Goal: Task Accomplishment & Management: Use online tool/utility

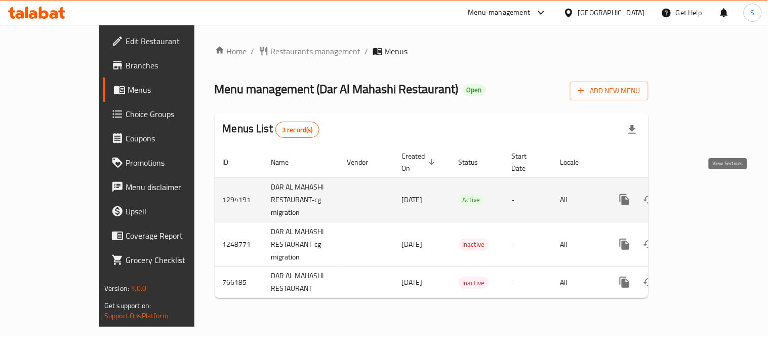
click at [702, 195] on icon "enhanced table" at bounding box center [697, 199] width 9 height 9
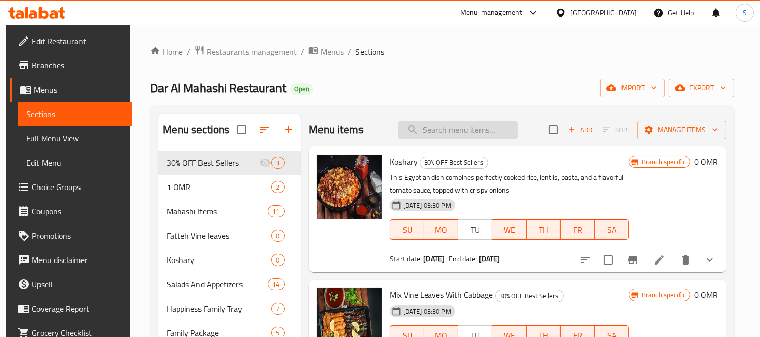
click at [439, 132] on input "search" at bounding box center [457, 130] width 119 height 18
paste input "وجبه العرض"
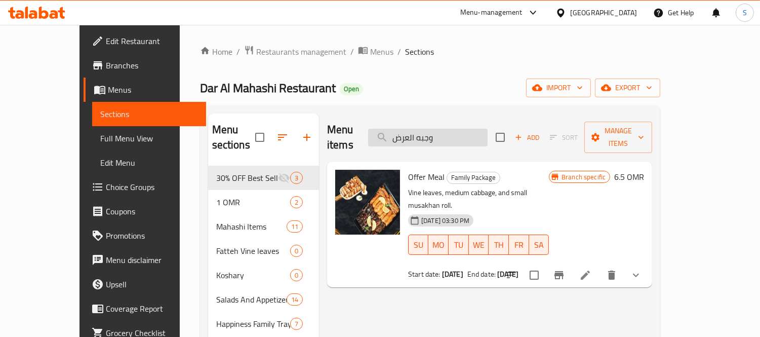
click at [460, 130] on input "وجبه العرض" at bounding box center [427, 138] width 119 height 18
paste input "صينيه السعاده صغير"
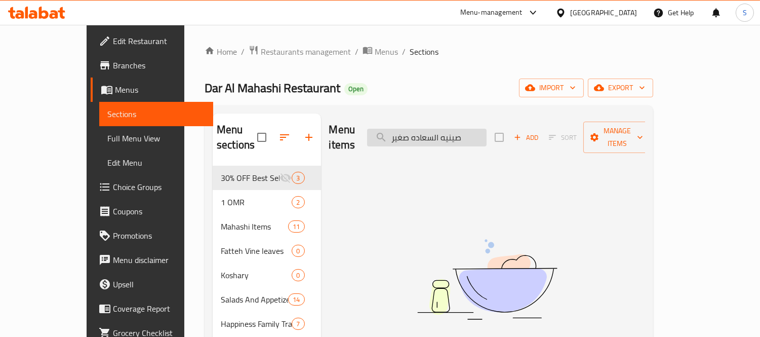
click at [478, 130] on input "صينيه السعاده صغير" at bounding box center [426, 138] width 119 height 18
click at [432, 131] on input "السعاده صغير" at bounding box center [426, 138] width 119 height 18
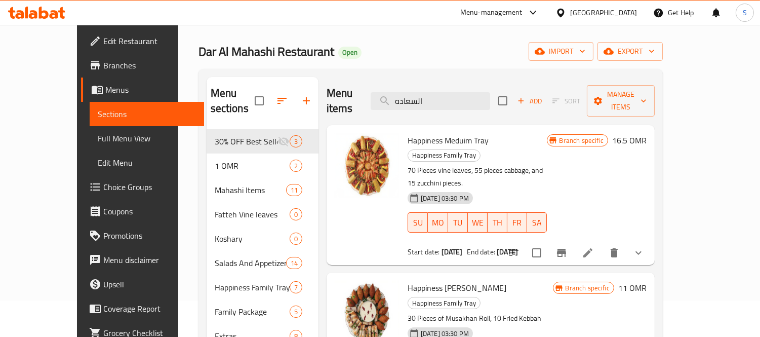
scroll to position [56, 0]
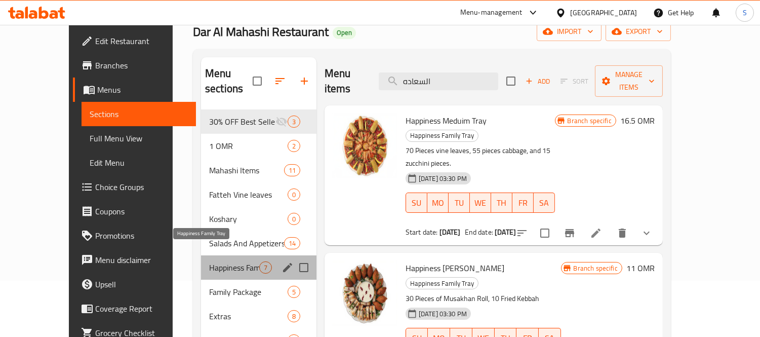
click at [230, 261] on span "Happiness Family Tray" at bounding box center [234, 267] width 50 height 12
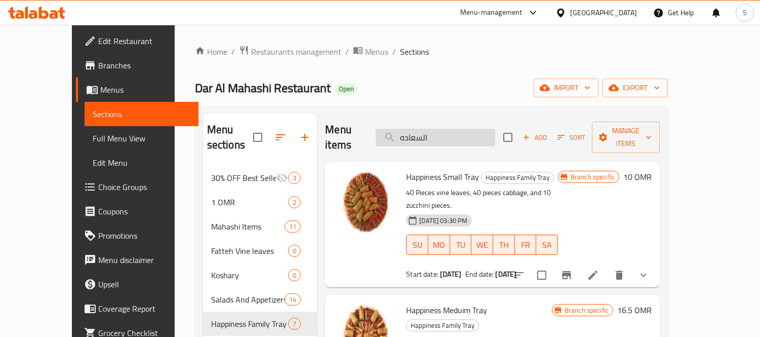
drag, startPoint x: 442, startPoint y: 118, endPoint x: 447, endPoint y: 125, distance: 8.0
click at [444, 119] on div "Menu items السعاده Add Sort Manage items" at bounding box center [492, 137] width 335 height 48
click at [447, 129] on input "السعاده" at bounding box center [435, 138] width 119 height 18
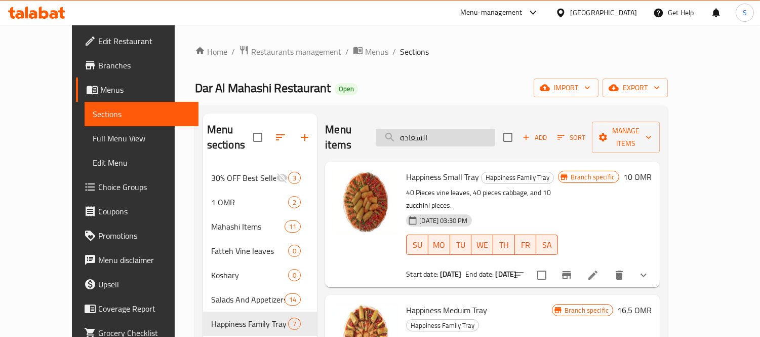
paste input "وجبه العرض"
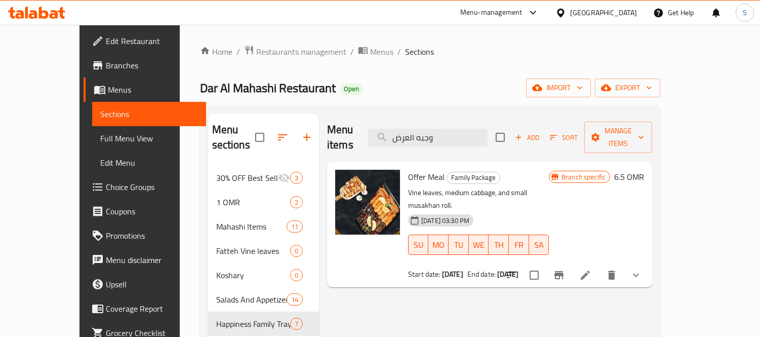
type input "وجبه العرض"
click at [564, 271] on icon "Branch-specific-item" at bounding box center [558, 275] width 9 height 8
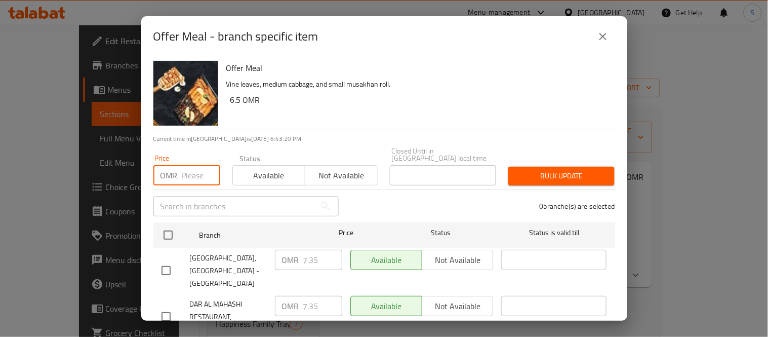
click at [191, 171] on input "number" at bounding box center [201, 175] width 38 height 20
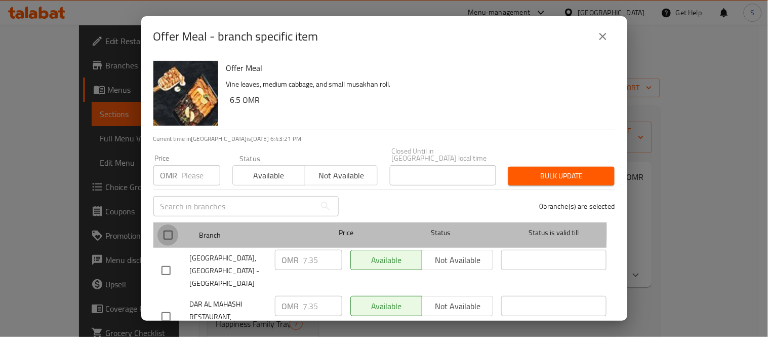
click at [167, 224] on input "checkbox" at bounding box center [167, 234] width 21 height 21
checkbox input "true"
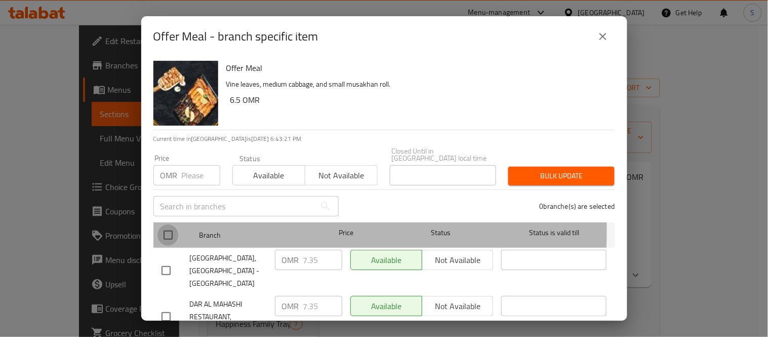
checkbox input "true"
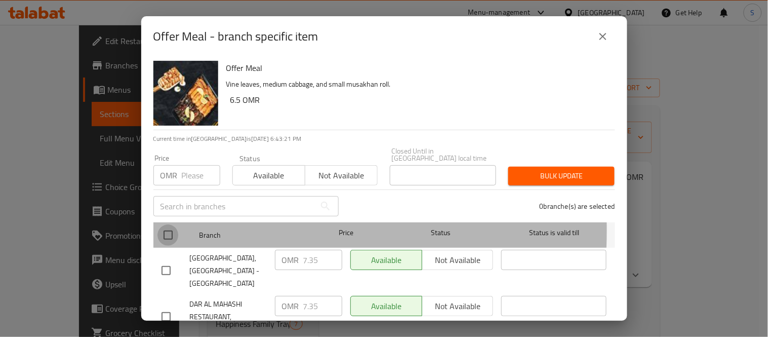
checkbox input "true"
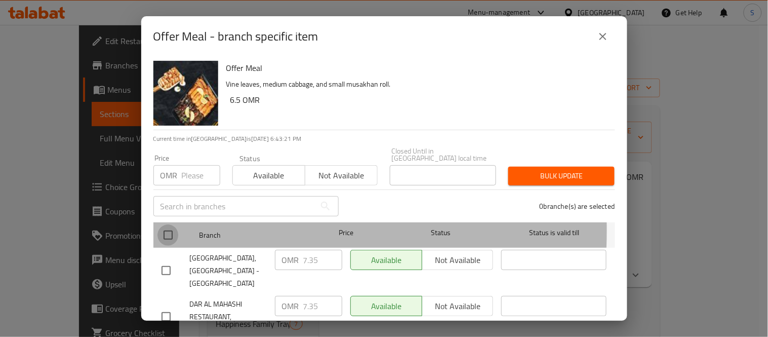
checkbox input "true"
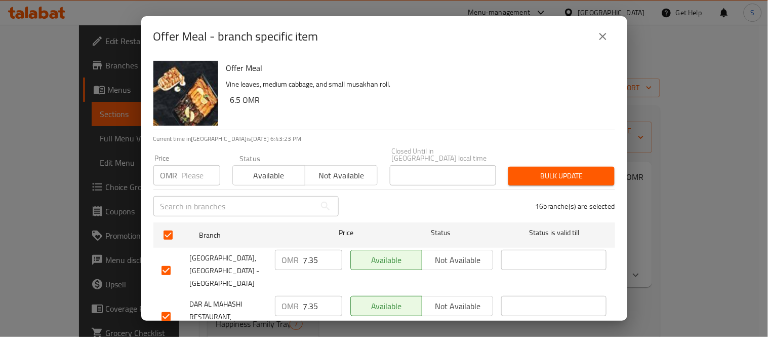
click at [307, 257] on input "7.35" at bounding box center [322, 260] width 39 height 20
click at [607, 37] on icon "close" at bounding box center [603, 36] width 12 height 12
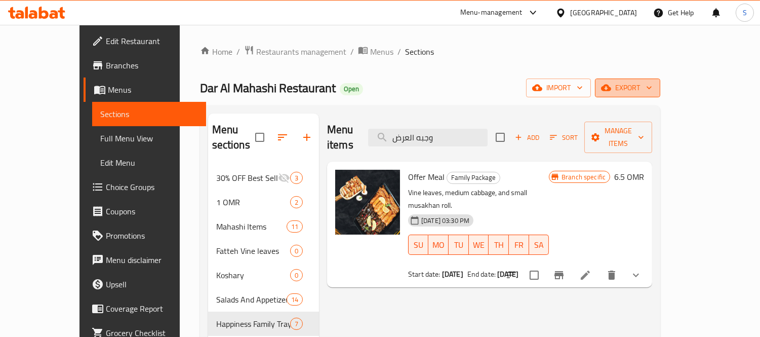
click at [652, 93] on span "export" at bounding box center [627, 88] width 49 height 13
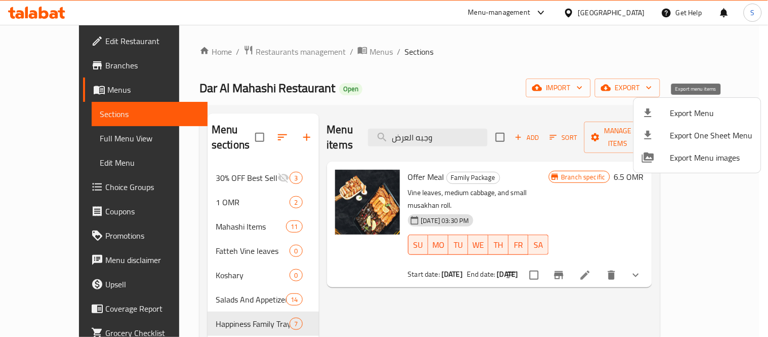
click at [687, 112] on span "Export Menu" at bounding box center [711, 113] width 83 height 12
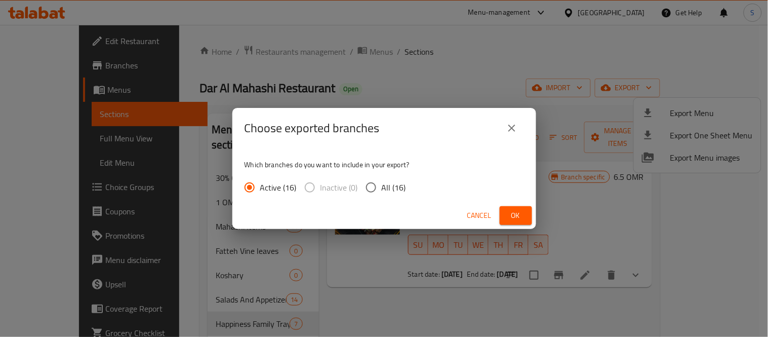
click at [383, 194] on label "All (16)" at bounding box center [384, 187] width 46 height 21
click at [382, 194] on input "All (16)" at bounding box center [371, 187] width 21 height 21
radio input "true"
click at [501, 214] on button "Ok" at bounding box center [516, 215] width 32 height 19
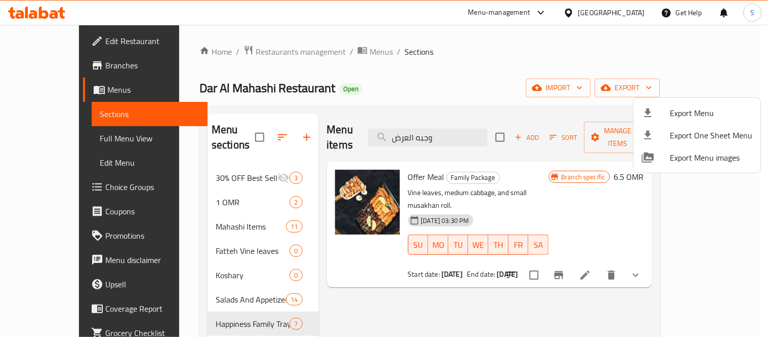
click at [226, 163] on div at bounding box center [384, 168] width 768 height 337
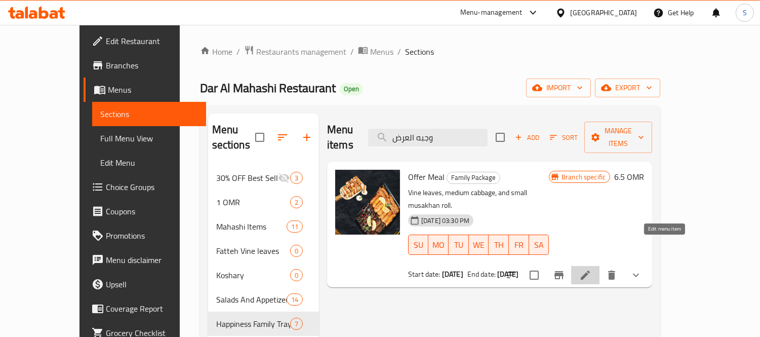
click at [591, 269] on icon at bounding box center [585, 275] width 12 height 12
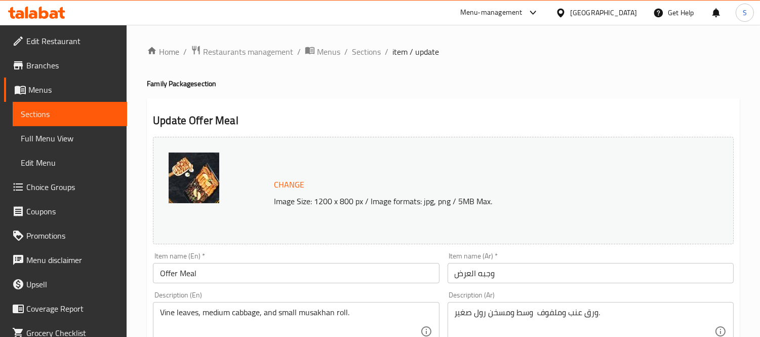
click at [89, 71] on span "Branches" at bounding box center [72, 65] width 93 height 12
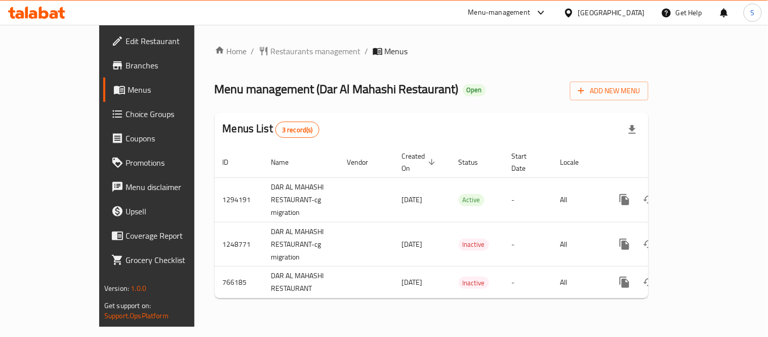
click at [103, 74] on link "Branches" at bounding box center [165, 65] width 124 height 24
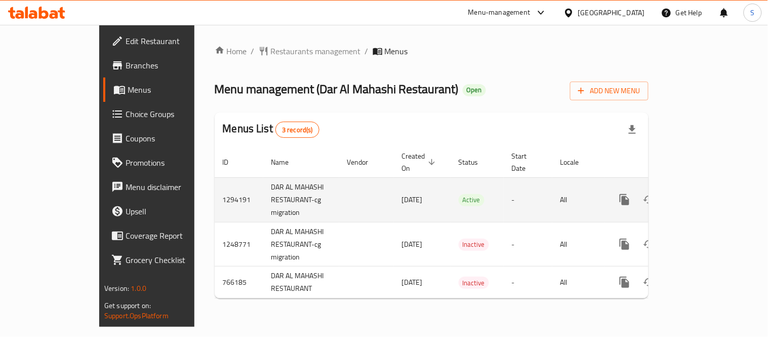
click at [704, 193] on icon "enhanced table" at bounding box center [698, 199] width 12 height 12
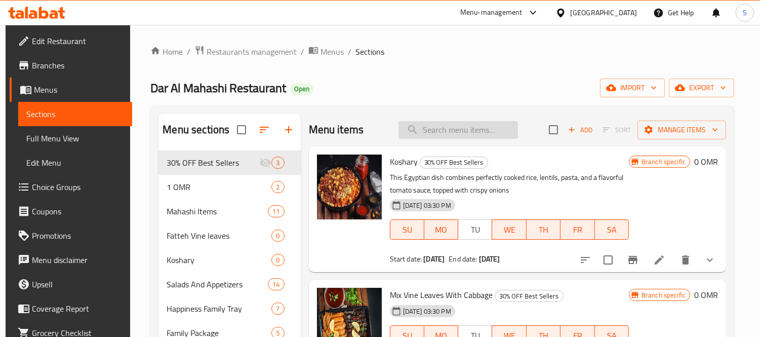
click at [426, 129] on input "search" at bounding box center [457, 130] width 119 height 18
paste input "وجبه العرض"
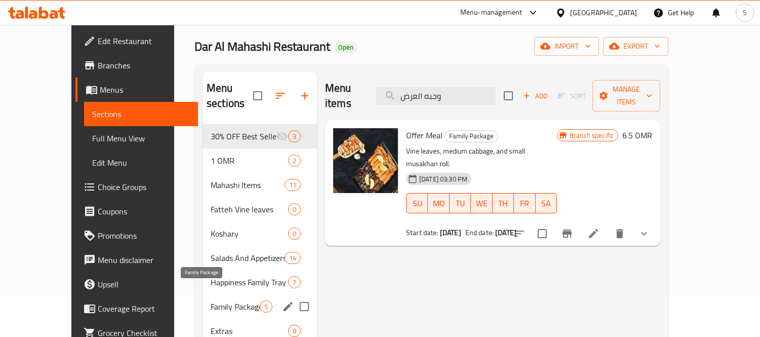
scroll to position [142, 0]
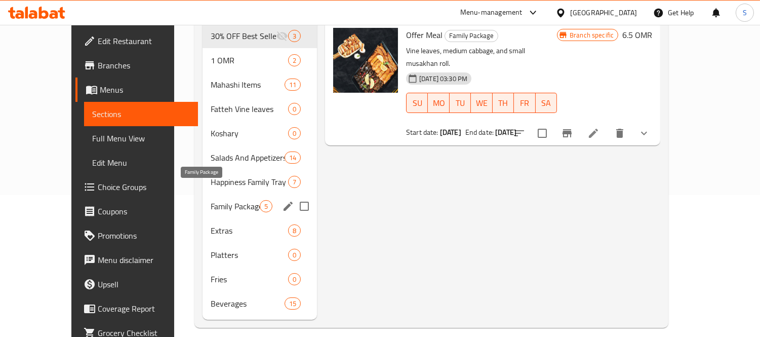
type input "وجبه العرض"
click at [214, 200] on span "Family Package" at bounding box center [235, 206] width 49 height 12
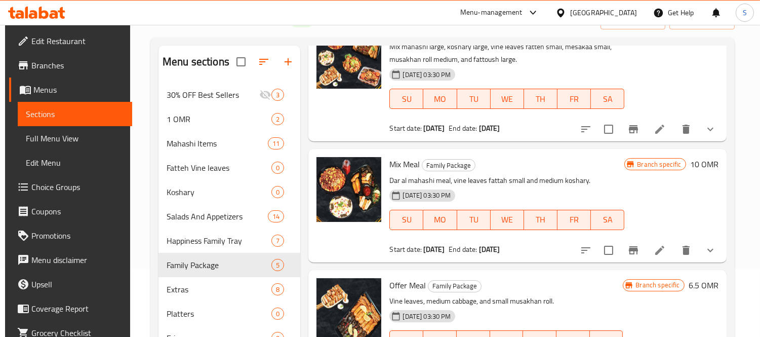
scroll to position [142, 0]
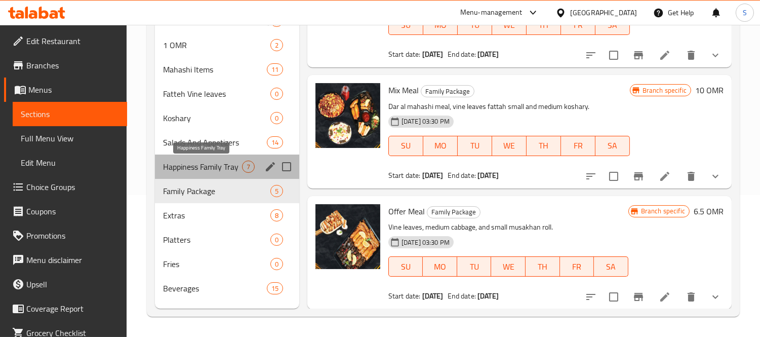
click at [223, 165] on span "Happiness Family Tray" at bounding box center [202, 167] width 79 height 12
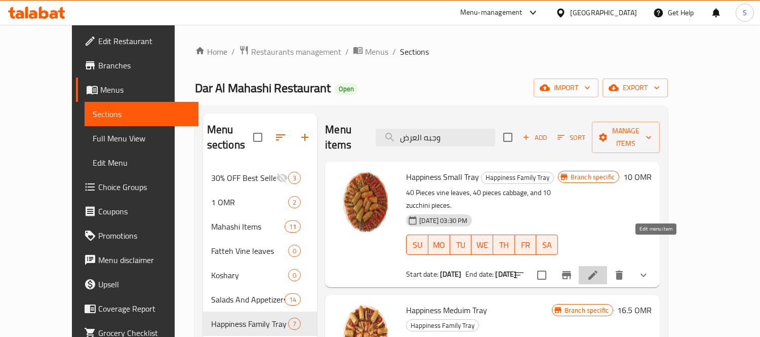
click at [599, 269] on icon at bounding box center [593, 275] width 12 height 12
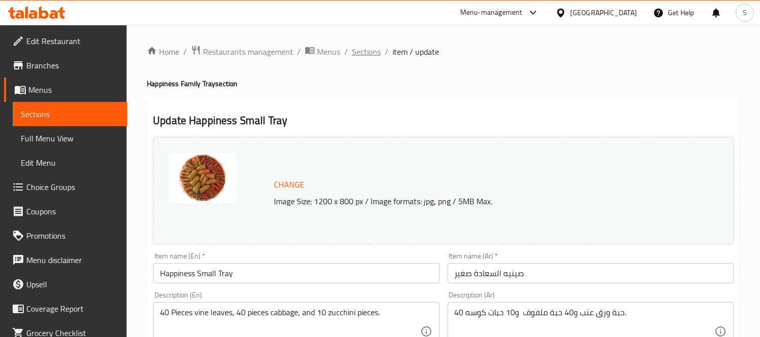
click at [356, 47] on span "Sections" at bounding box center [366, 52] width 29 height 12
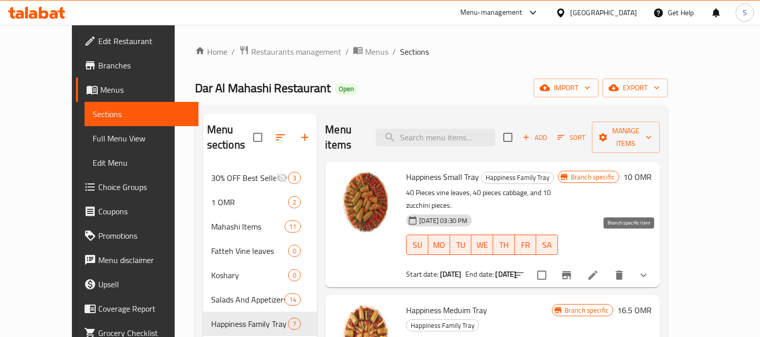
click at [573, 269] on icon "Branch-specific-item" at bounding box center [566, 275] width 12 height 12
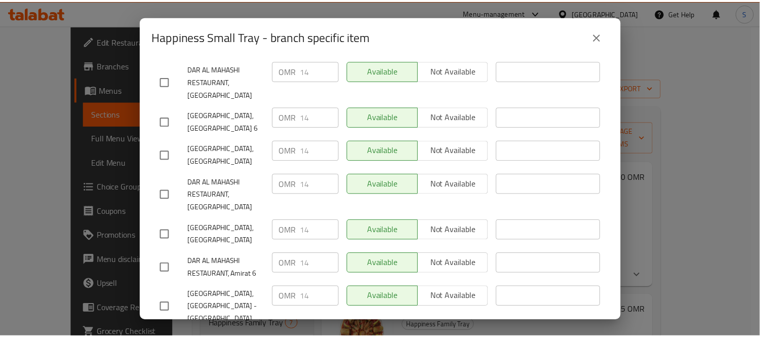
scroll to position [569, 0]
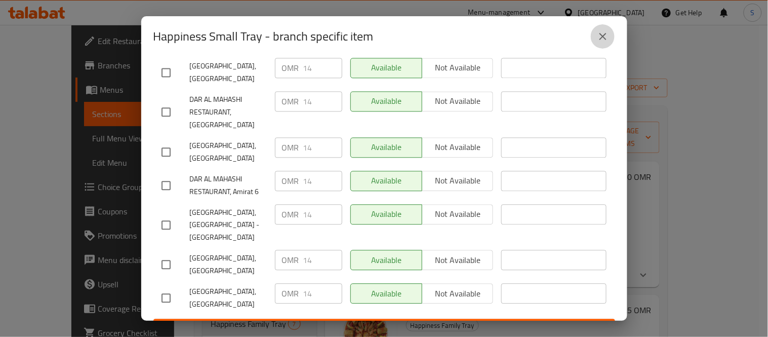
click at [605, 39] on icon "close" at bounding box center [602, 36] width 7 height 7
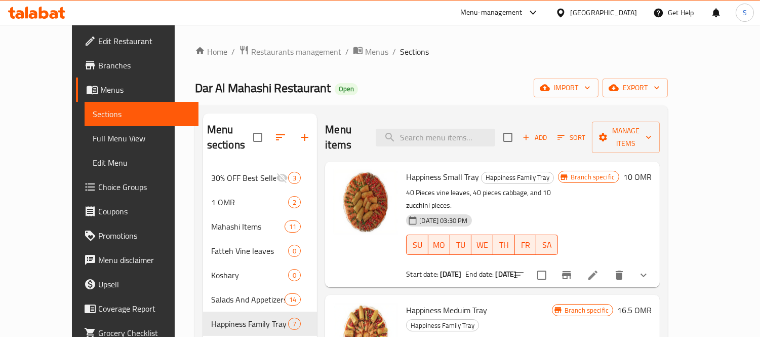
click at [607, 266] on li at bounding box center [593, 275] width 28 height 18
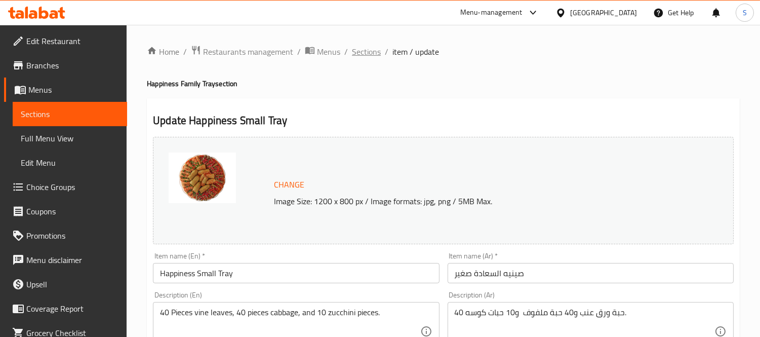
click at [362, 56] on span "Sections" at bounding box center [366, 52] width 29 height 12
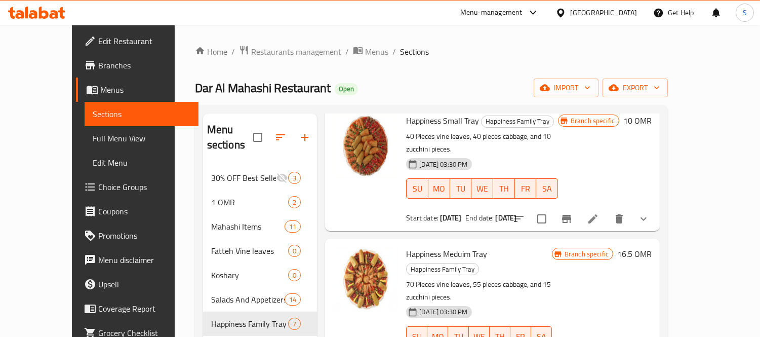
scroll to position [112, 0]
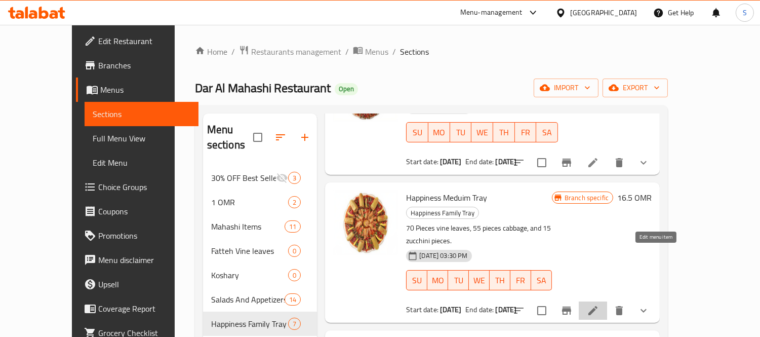
click at [599, 304] on icon at bounding box center [593, 310] width 12 height 12
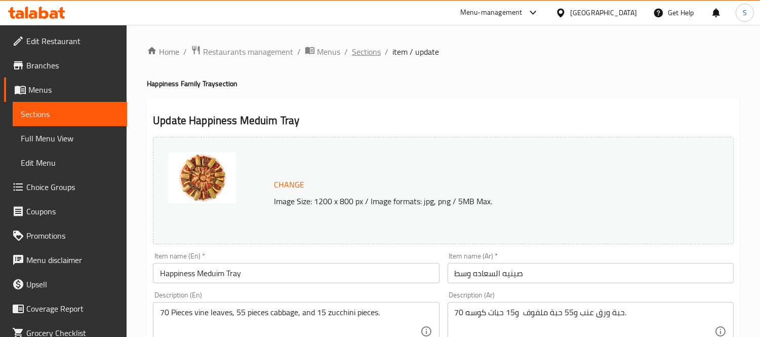
click at [373, 51] on span "Sections" at bounding box center [366, 52] width 29 height 12
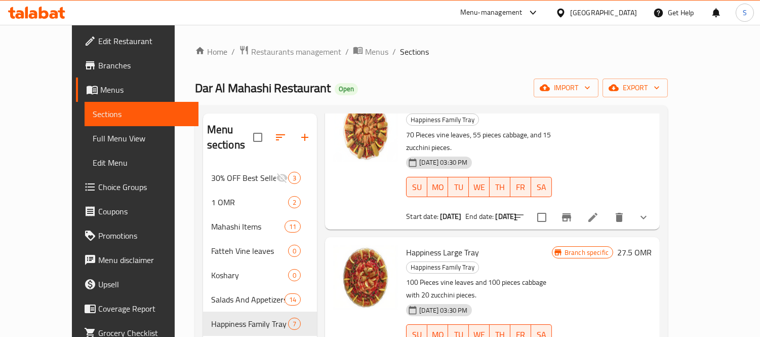
scroll to position [225, 0]
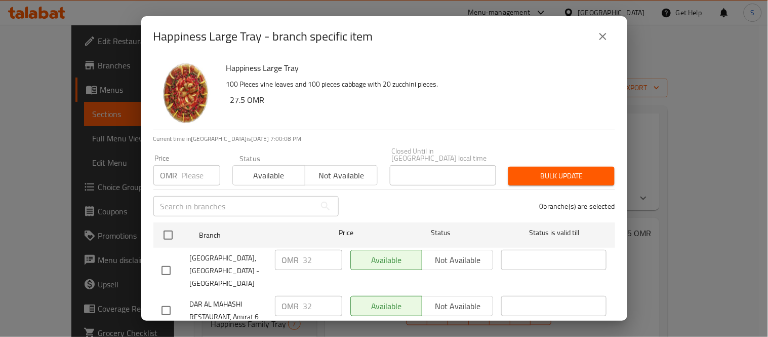
click at [593, 34] on button "close" at bounding box center [603, 36] width 24 height 24
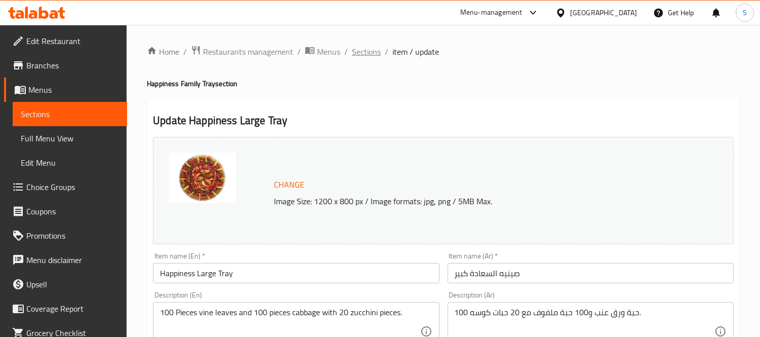
click at [368, 52] on span "Sections" at bounding box center [366, 52] width 29 height 12
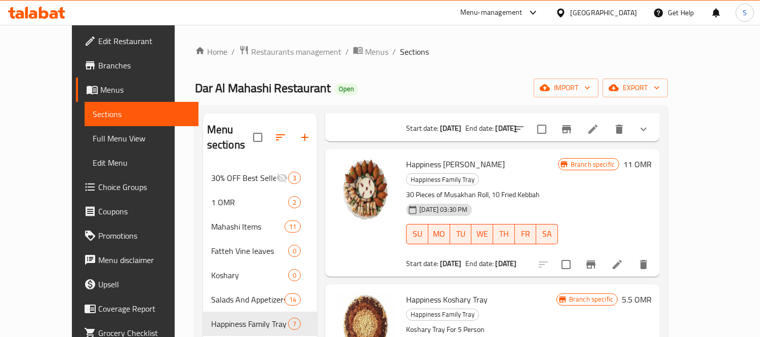
scroll to position [450, 0]
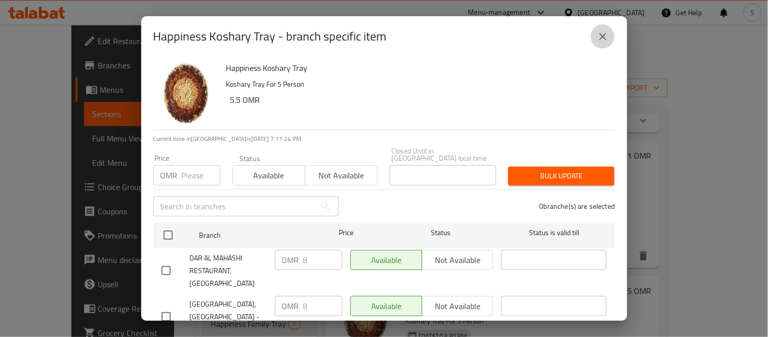
click at [608, 41] on icon "close" at bounding box center [603, 36] width 12 height 12
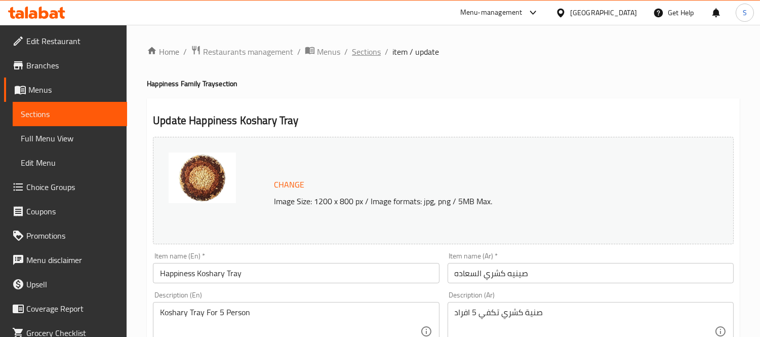
click at [374, 52] on span "Sections" at bounding box center [366, 52] width 29 height 12
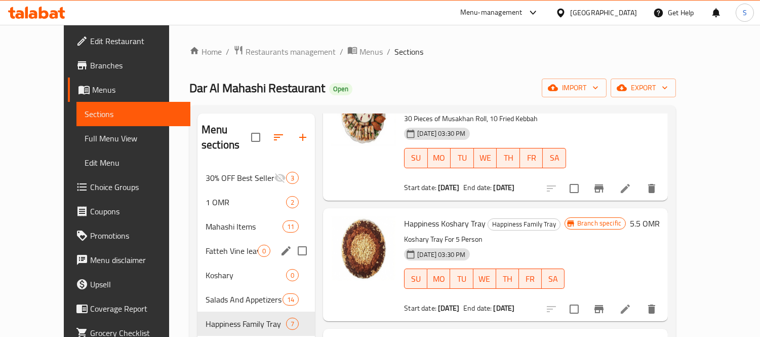
scroll to position [142, 0]
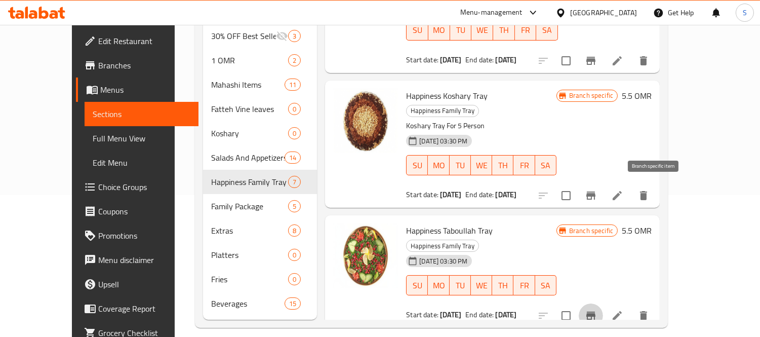
click at [597, 309] on icon "Branch-specific-item" at bounding box center [591, 315] width 12 height 12
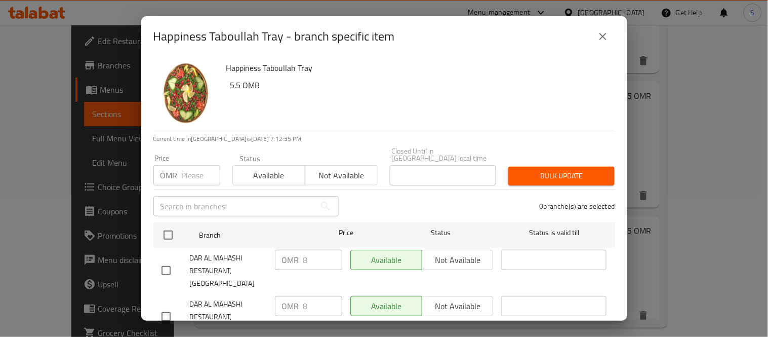
click at [132, 69] on div "Happiness Taboullah Tray - branch specific item Happiness Taboullah Tray 5.5 OM…" at bounding box center [384, 168] width 768 height 337
click at [596, 42] on button "close" at bounding box center [603, 36] width 24 height 24
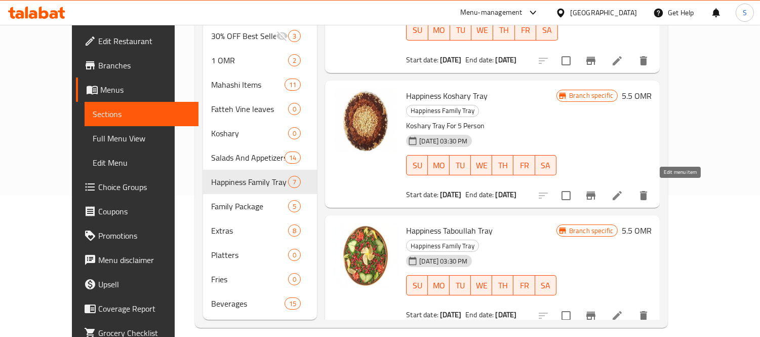
click at [623, 309] on icon at bounding box center [617, 315] width 12 height 12
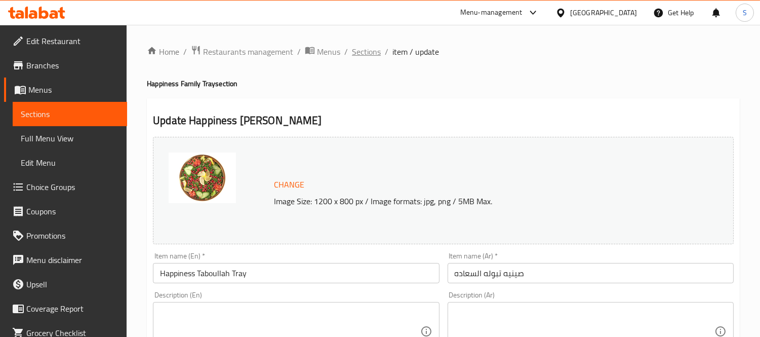
click at [363, 51] on span "Sections" at bounding box center [366, 52] width 29 height 12
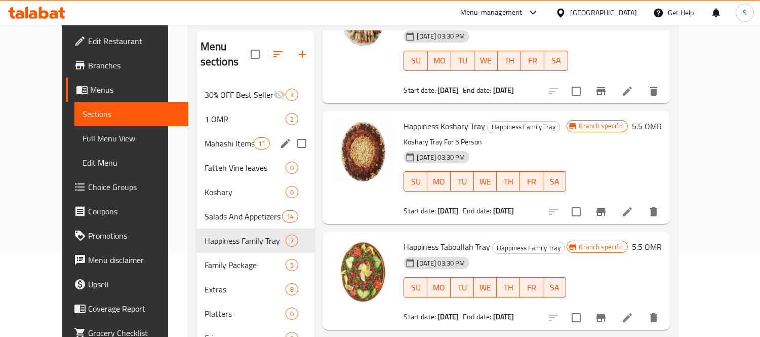
scroll to position [142, 0]
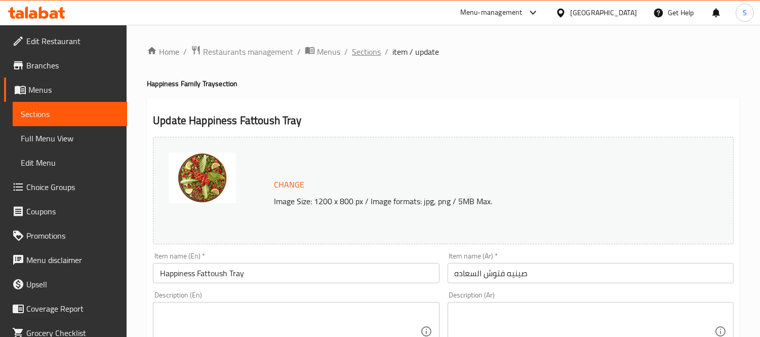
click at [354, 51] on span "Sections" at bounding box center [366, 52] width 29 height 12
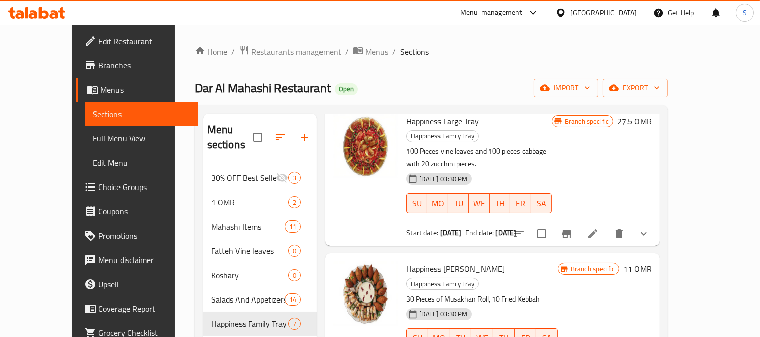
scroll to position [337, 0]
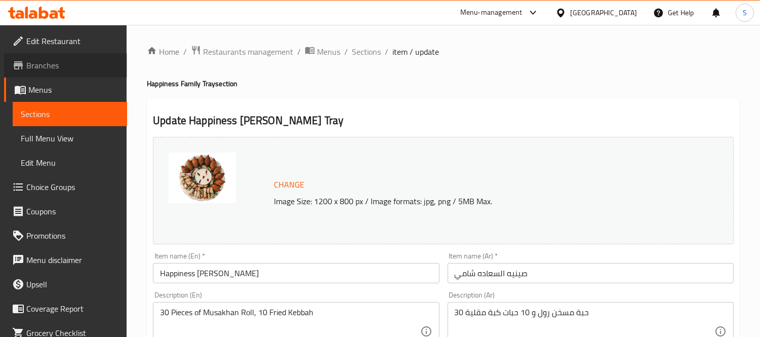
click at [71, 65] on span "Branches" at bounding box center [72, 65] width 93 height 12
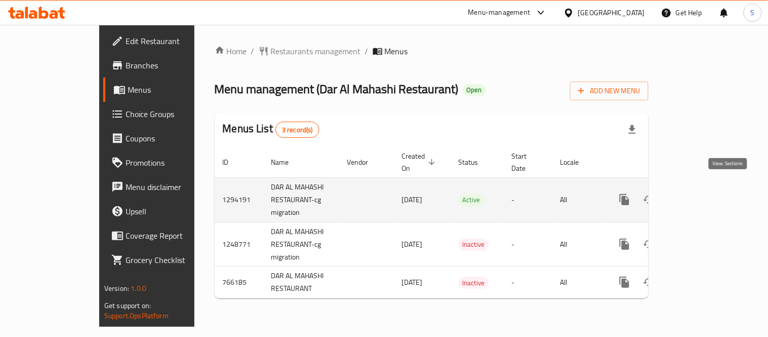
click at [704, 193] on icon "enhanced table" at bounding box center [698, 199] width 12 height 12
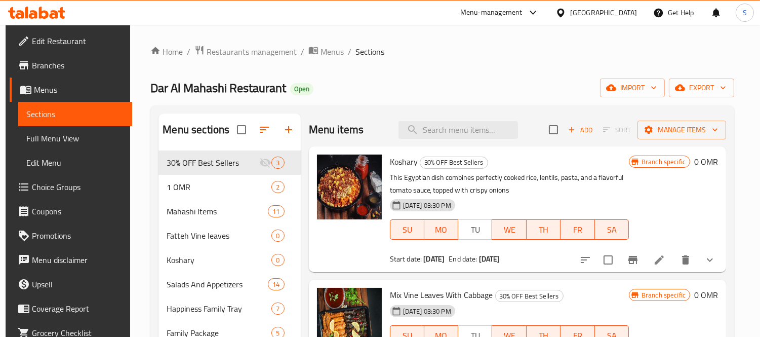
click at [409, 64] on div "Home / Restaurants management / Menus / Sections Dar Al Mahashi Restaurant Open…" at bounding box center [442, 251] width 584 height 413
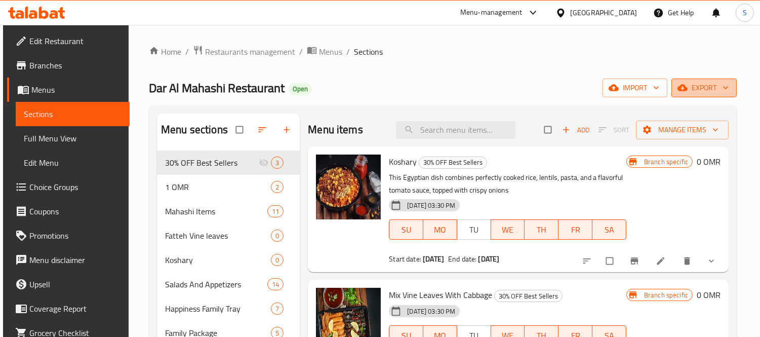
click at [706, 84] on span "export" at bounding box center [703, 88] width 49 height 13
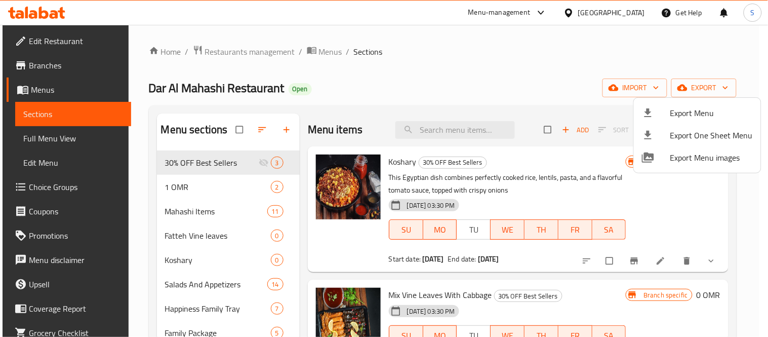
click at [676, 122] on li "Export Menu" at bounding box center [697, 113] width 127 height 22
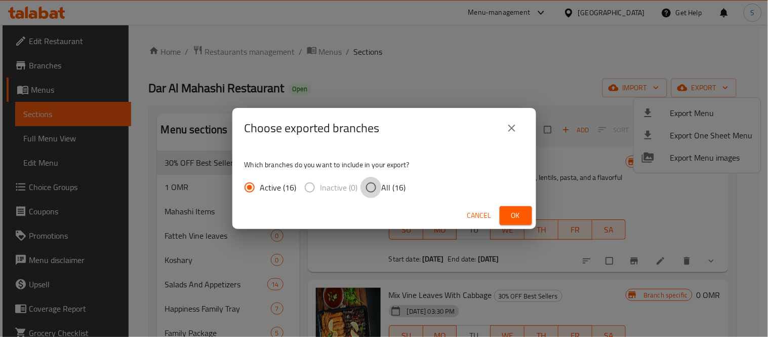
click at [376, 189] on input "All (16)" at bounding box center [371, 187] width 21 height 21
radio input "true"
click at [510, 214] on span "Ok" at bounding box center [516, 215] width 16 height 13
